Goal: Browse casually

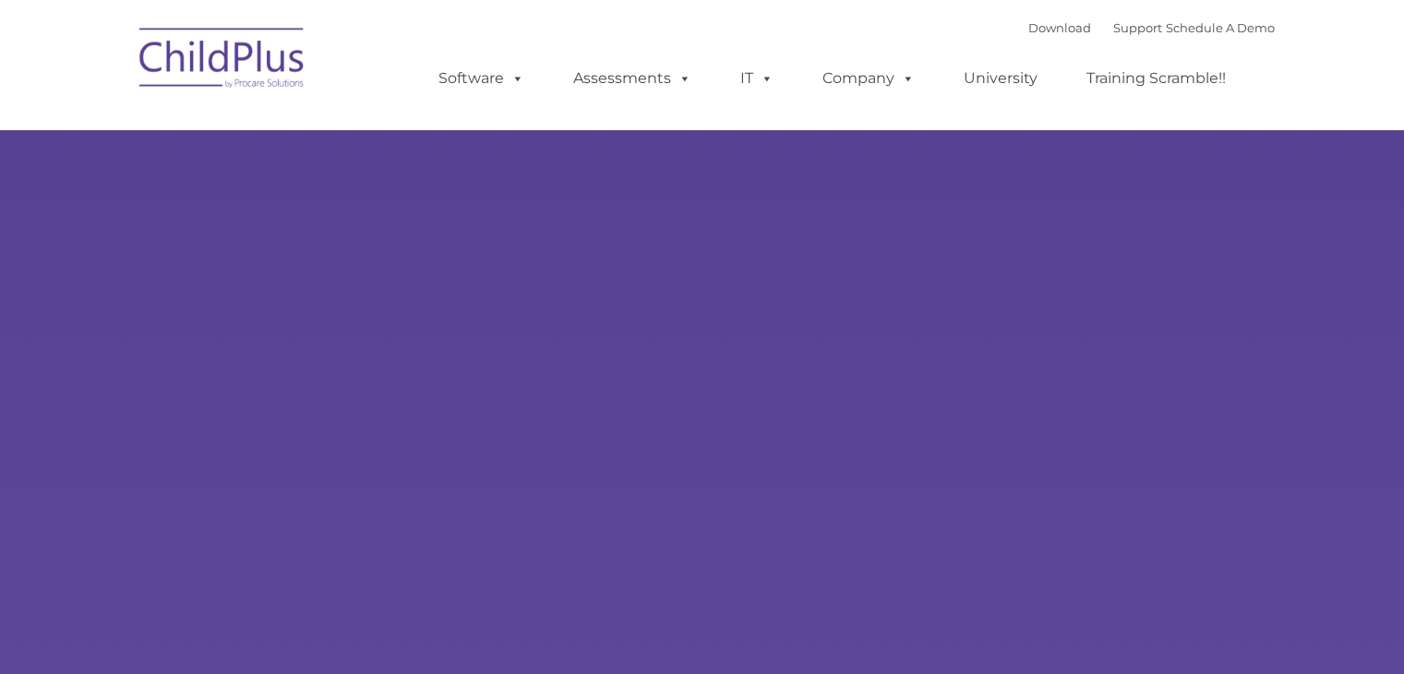
type input ""
select select "MEDIUM"
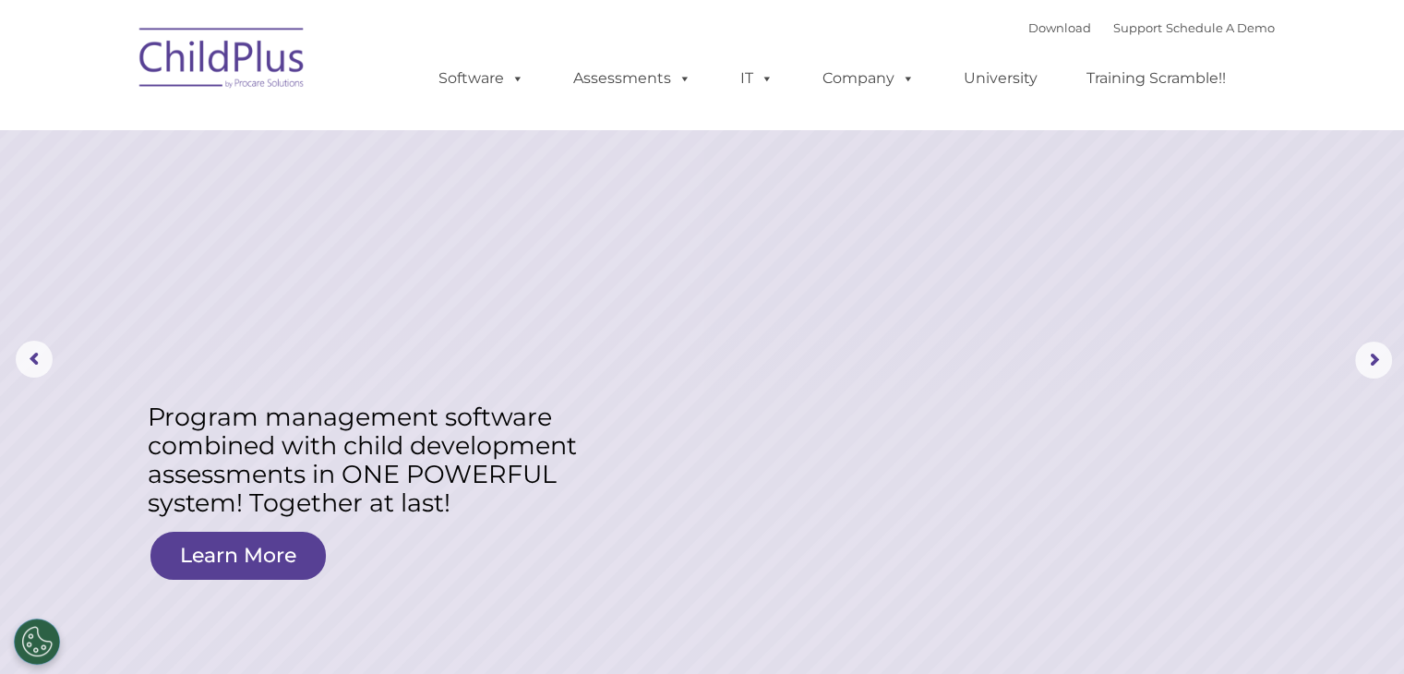
drag, startPoint x: 1405, startPoint y: 105, endPoint x: 1392, endPoint y: -48, distance: 153.8
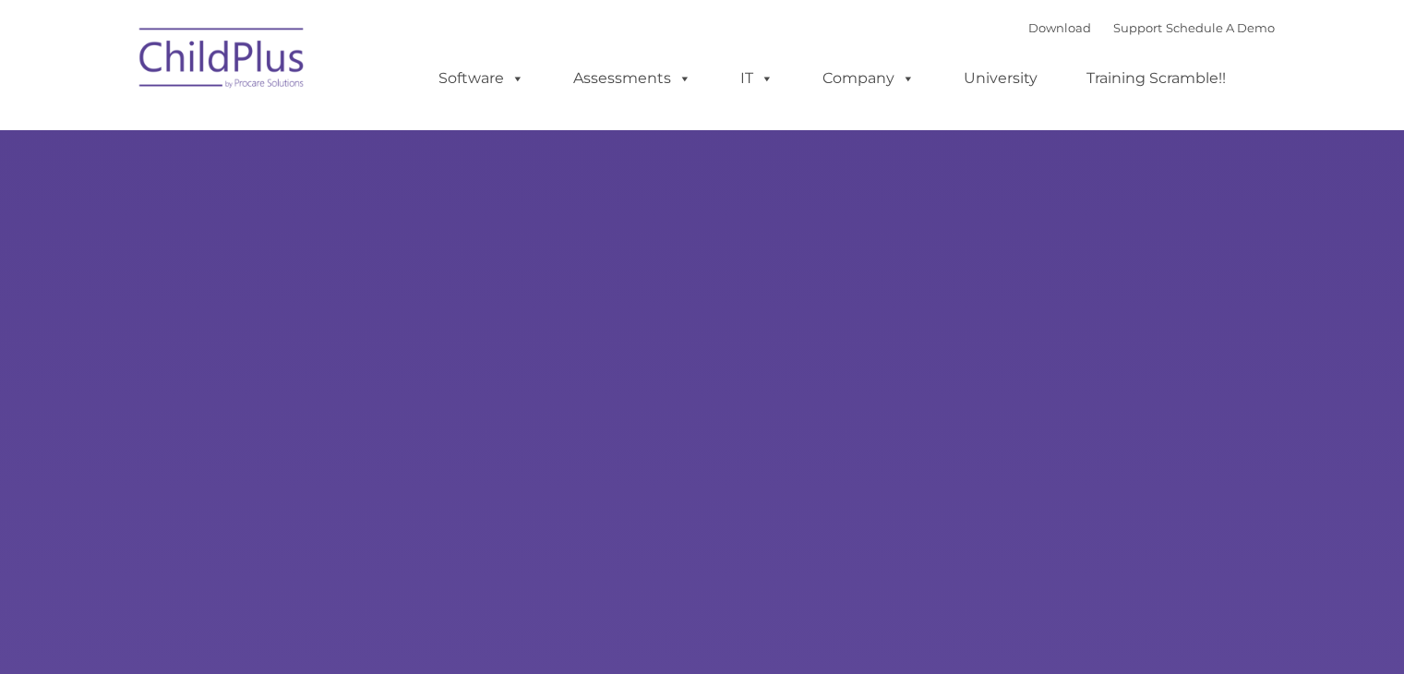
type input ""
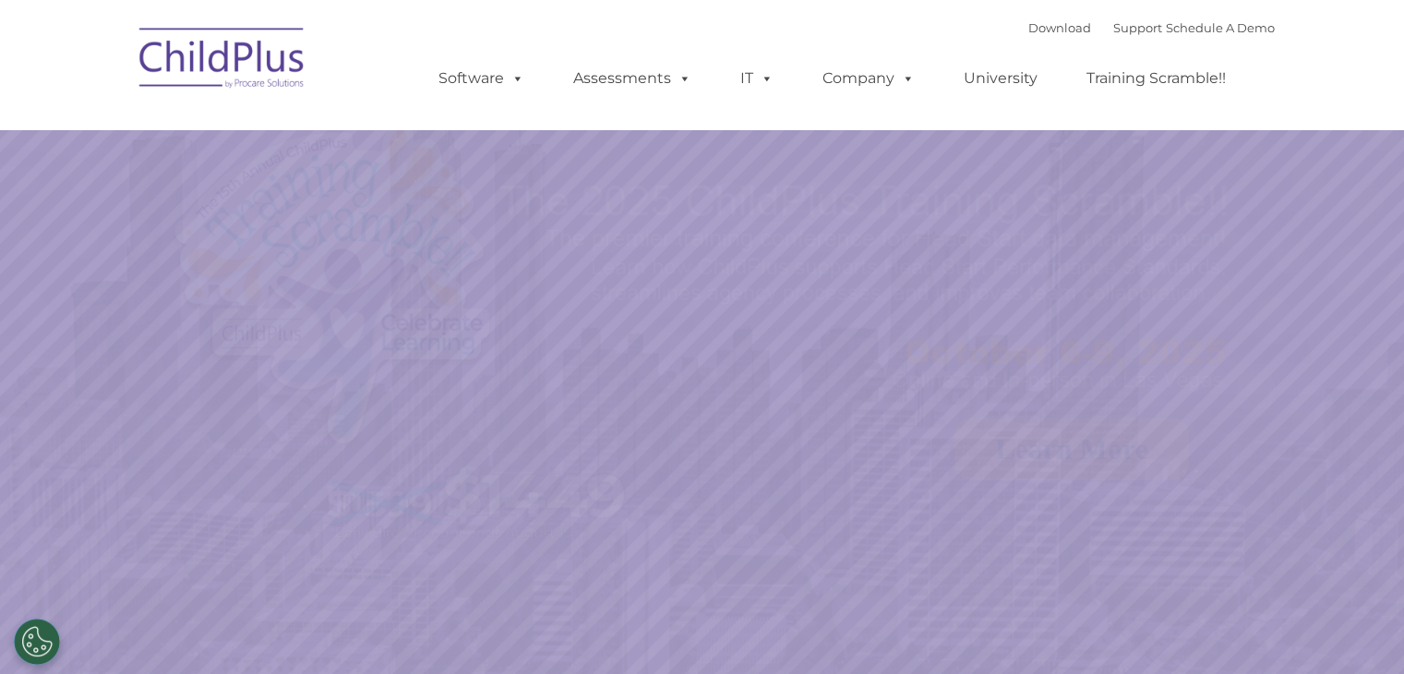
select select "MEDIUM"
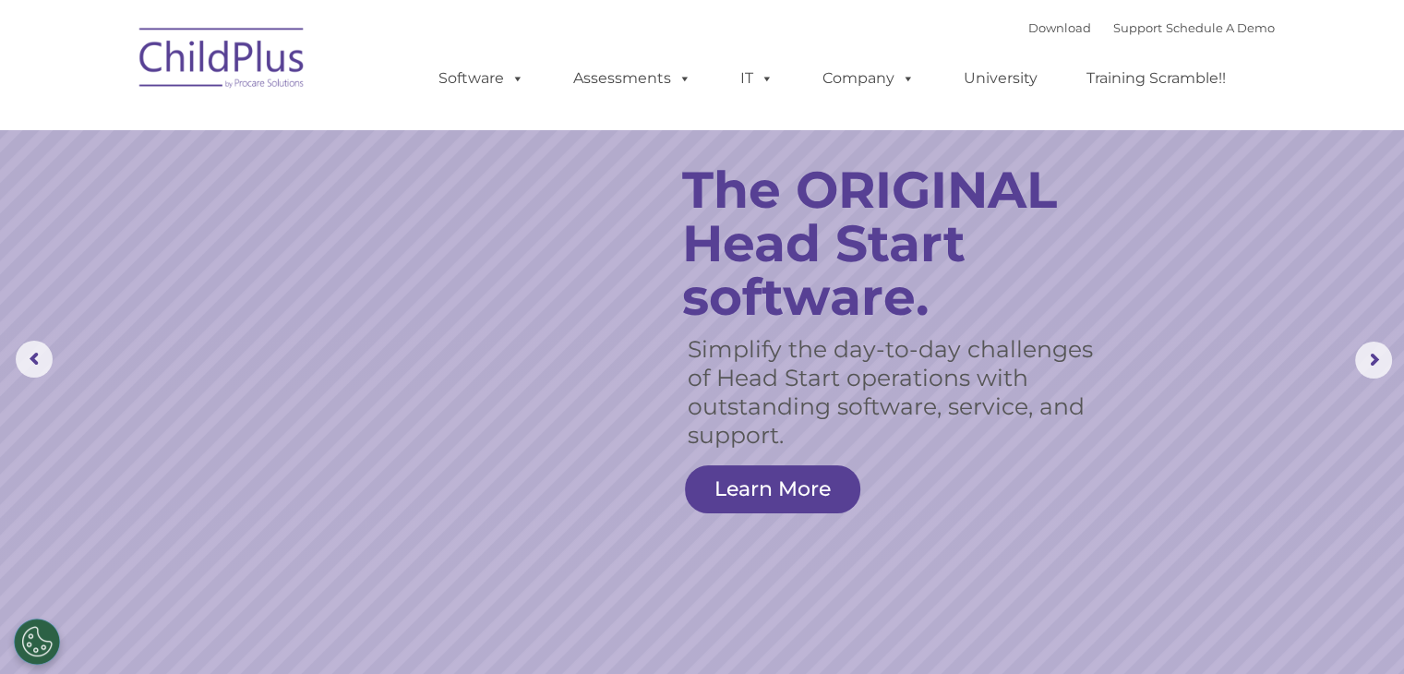
drag, startPoint x: 171, startPoint y: 587, endPoint x: 790, endPoint y: 415, distance: 642.8
click at [790, 415] on rs-layer "Simplify the day-to-day challenges of Head Start operations with outstanding so…" at bounding box center [893, 392] width 411 height 114
